Goal: Task Accomplishment & Management: Use online tool/utility

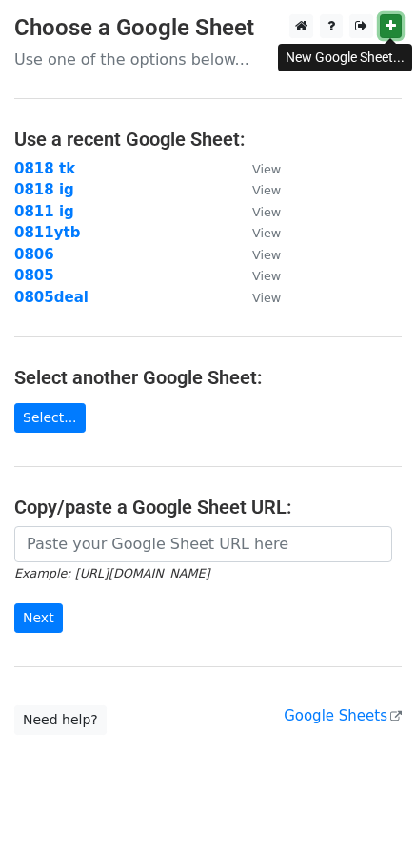
click at [391, 30] on icon at bounding box center [391, 25] width 10 height 13
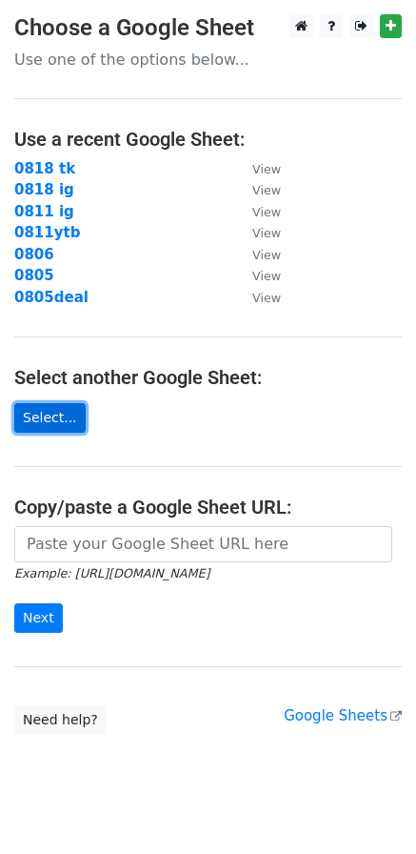
click at [52, 409] on link "Select..." at bounding box center [49, 418] width 71 height 30
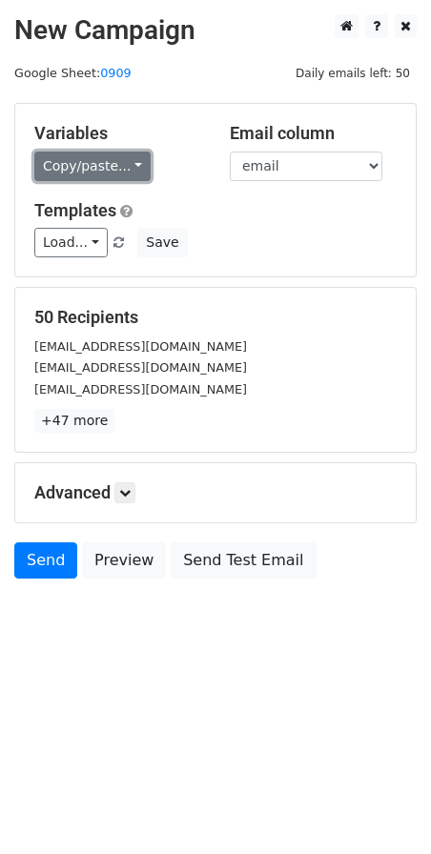
click at [105, 172] on link "Copy/paste..." at bounding box center [92, 167] width 116 height 30
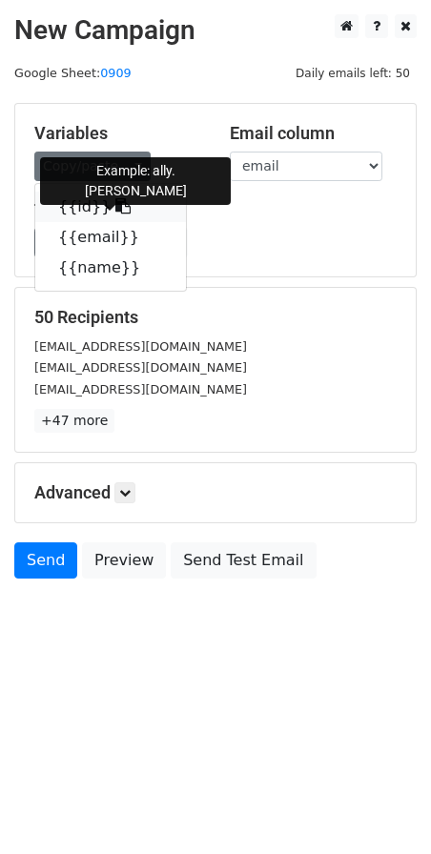
click at [76, 209] on link "{{id}}" at bounding box center [110, 207] width 151 height 30
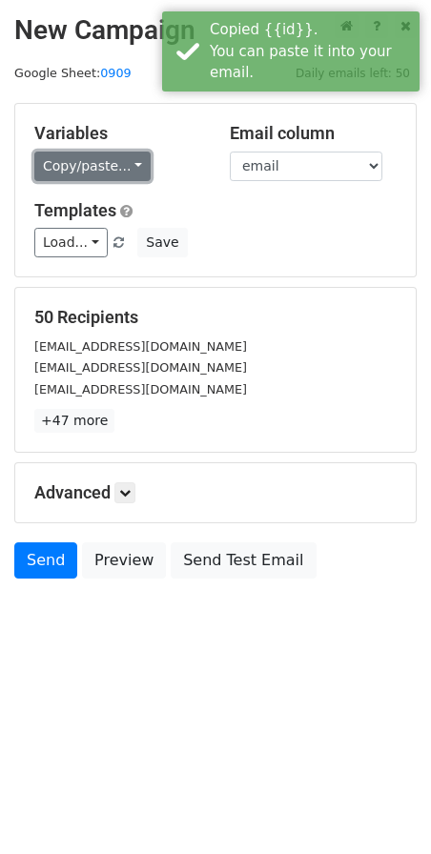
click at [109, 178] on link "Copy/paste..." at bounding box center [92, 167] width 116 height 30
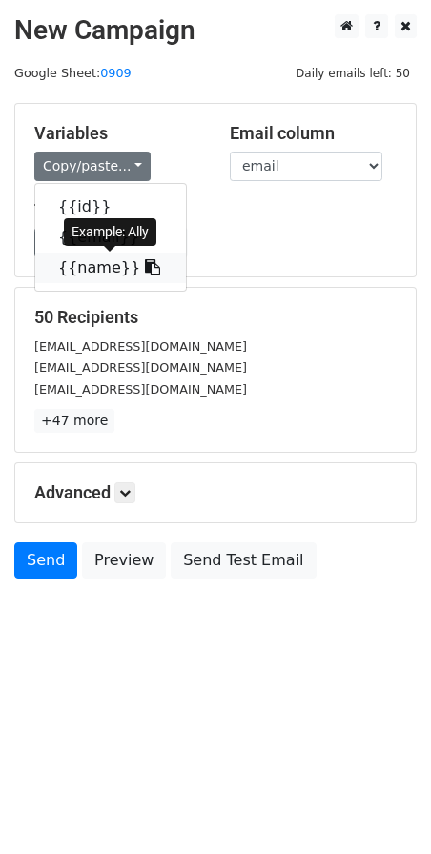
click at [94, 266] on link "{{name}}" at bounding box center [110, 268] width 151 height 30
